Goal: Use online tool/utility: Utilize a website feature to perform a specific function

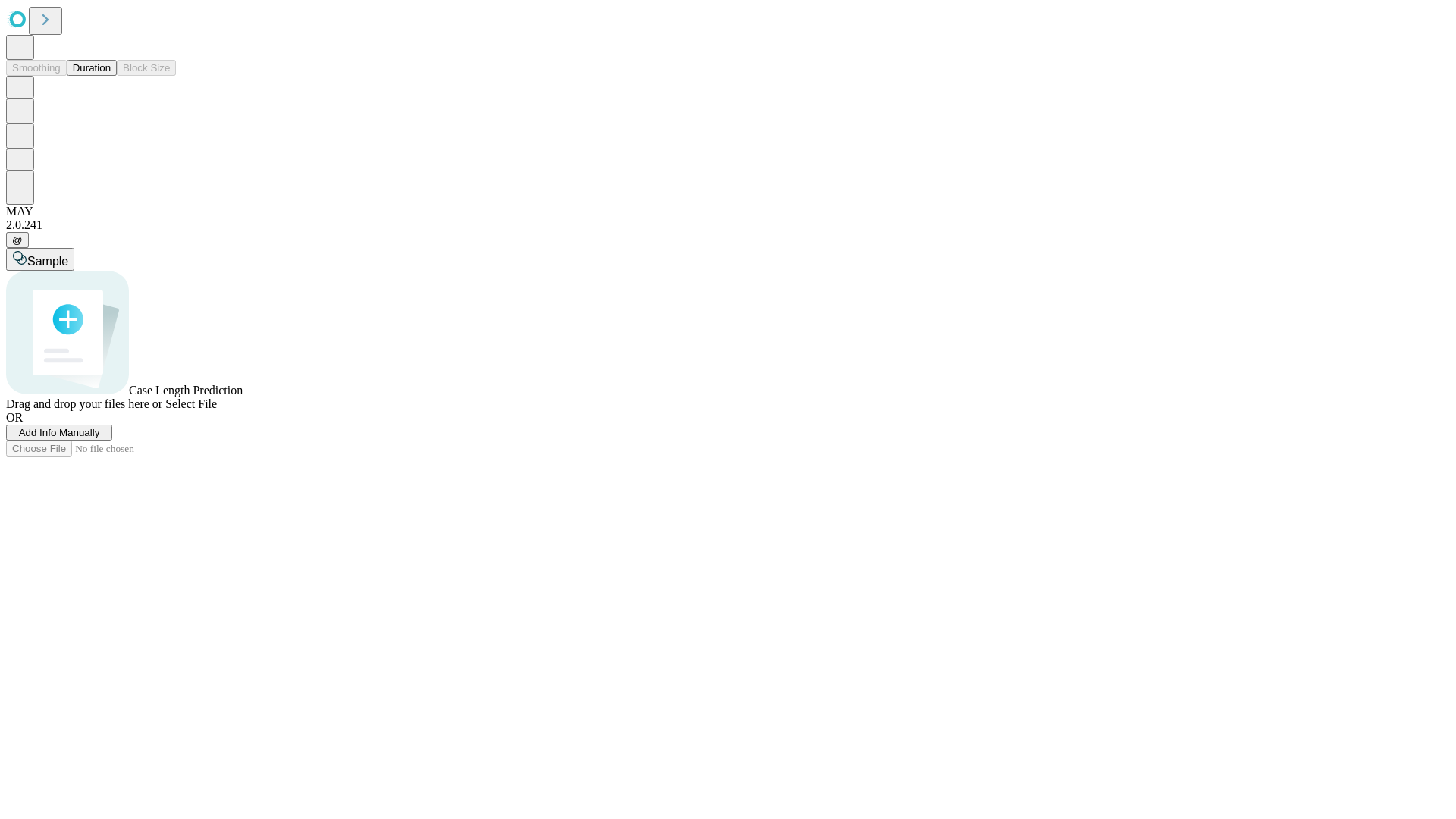
click at [100, 439] on span "Add Info Manually" at bounding box center [59, 432] width 81 height 11
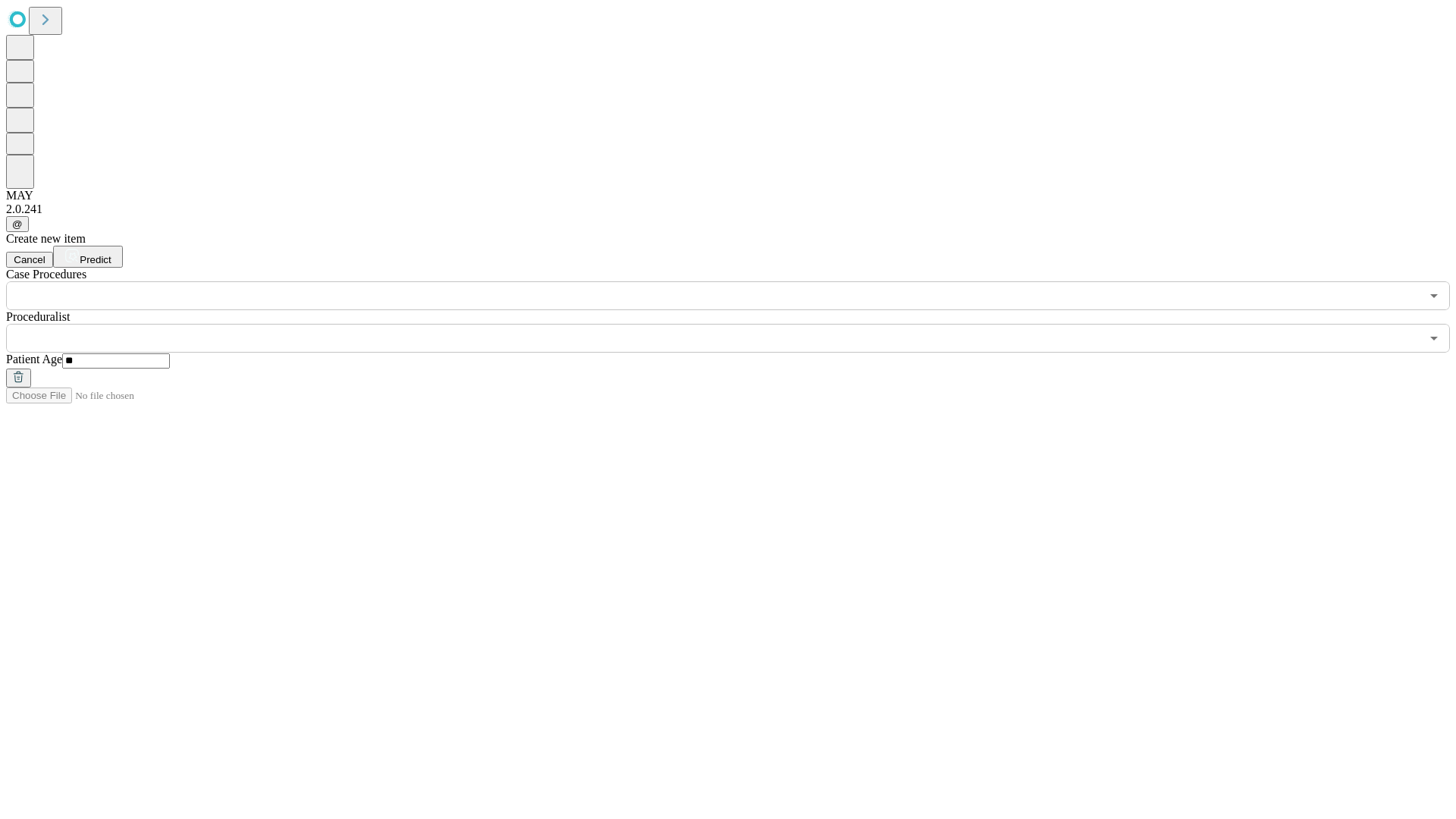
type input "**"
click at [738, 324] on input "text" at bounding box center [713, 338] width 1414 height 29
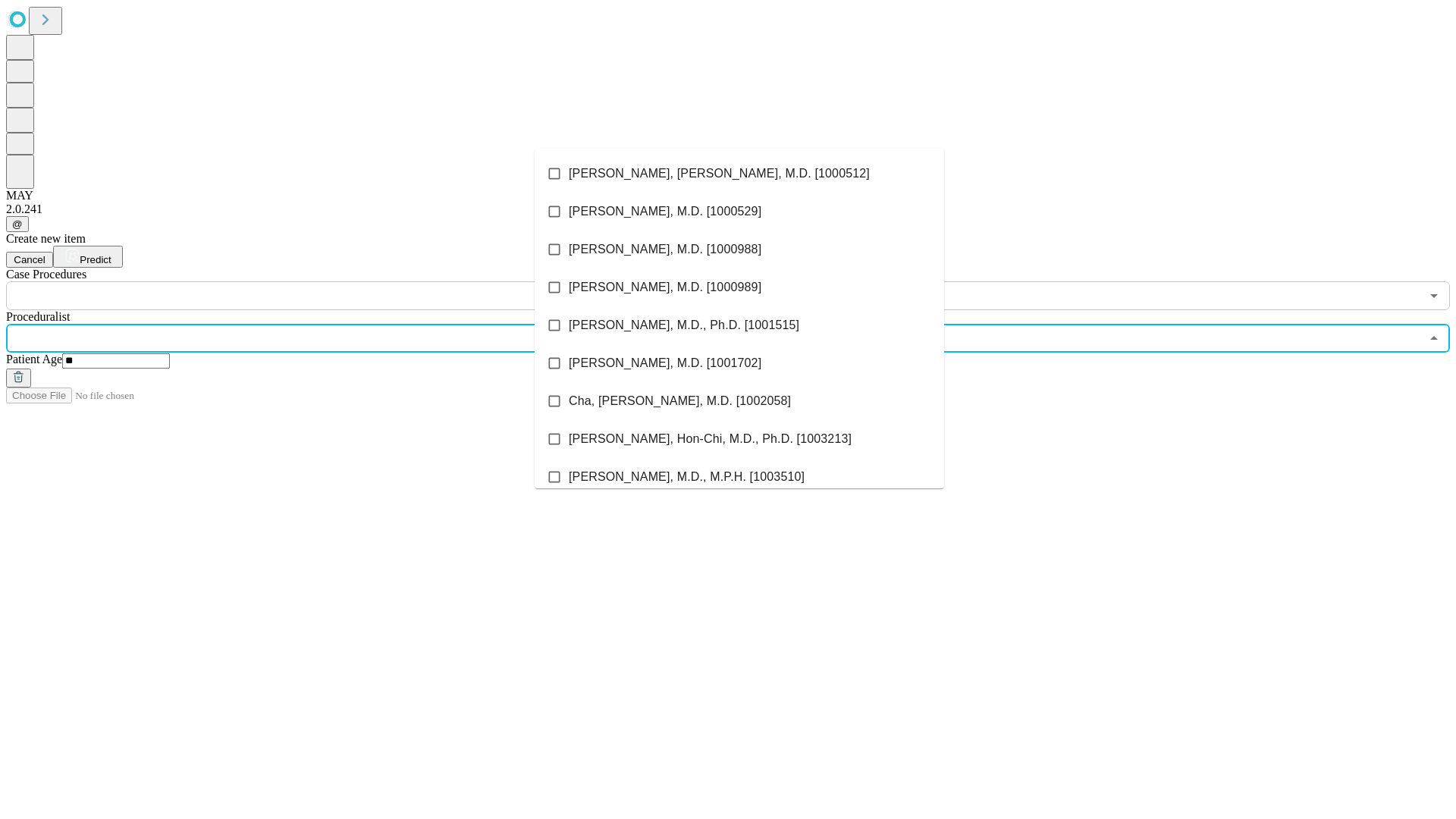
click at [739, 174] on li "[PERSON_NAME], [PERSON_NAME], M.D. [1000512]" at bounding box center [739, 173] width 410 height 38
click at [318, 281] on input "text" at bounding box center [713, 295] width 1414 height 29
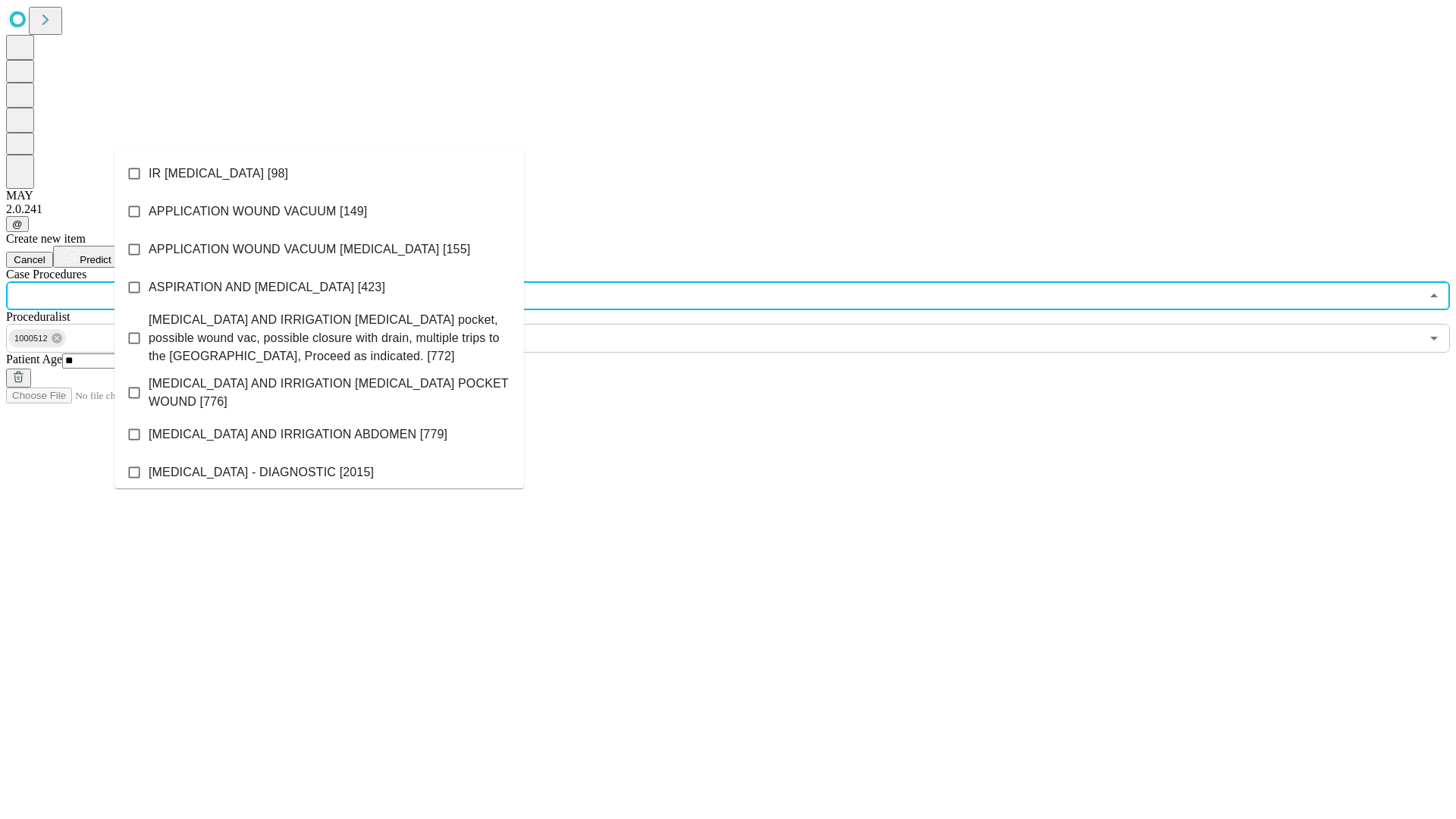
click at [319, 174] on li "IR [MEDICAL_DATA] [98]" at bounding box center [319, 173] width 410 height 38
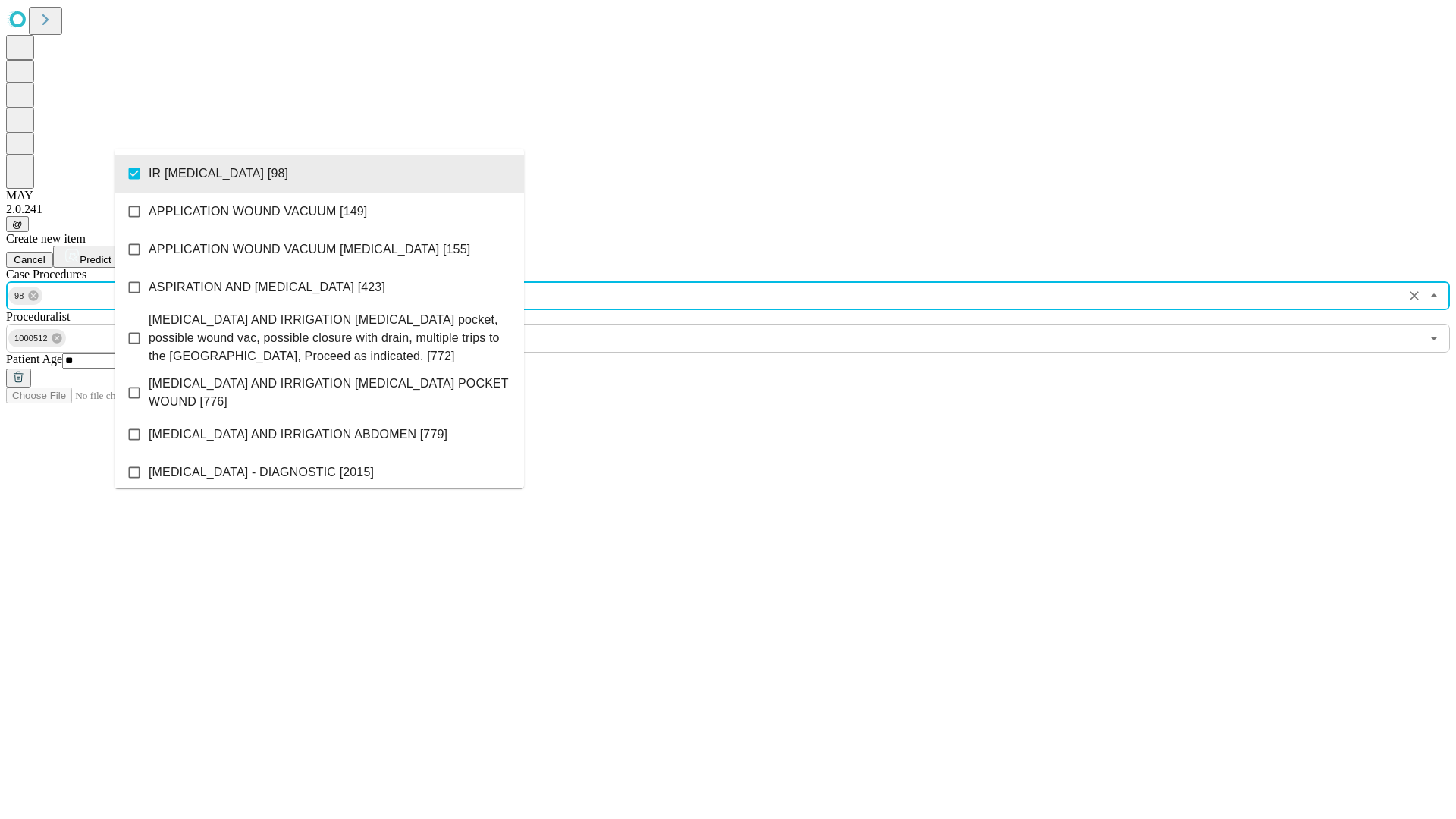
click at [111, 254] on span "Predict" at bounding box center [95, 260] width 31 height 11
